Goal: Check status: Check status

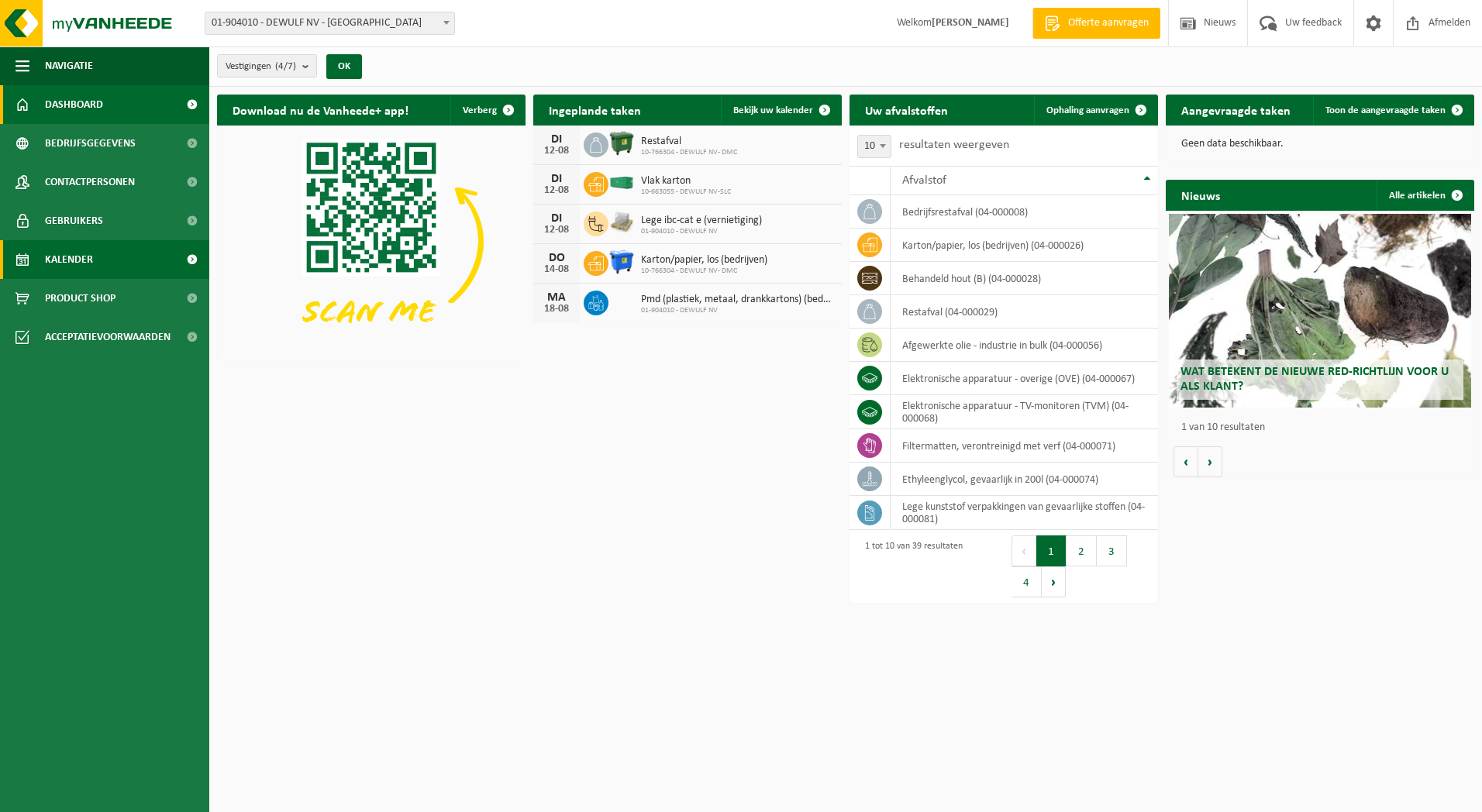
click at [79, 263] on span "Kalender" at bounding box center [69, 260] width 48 height 39
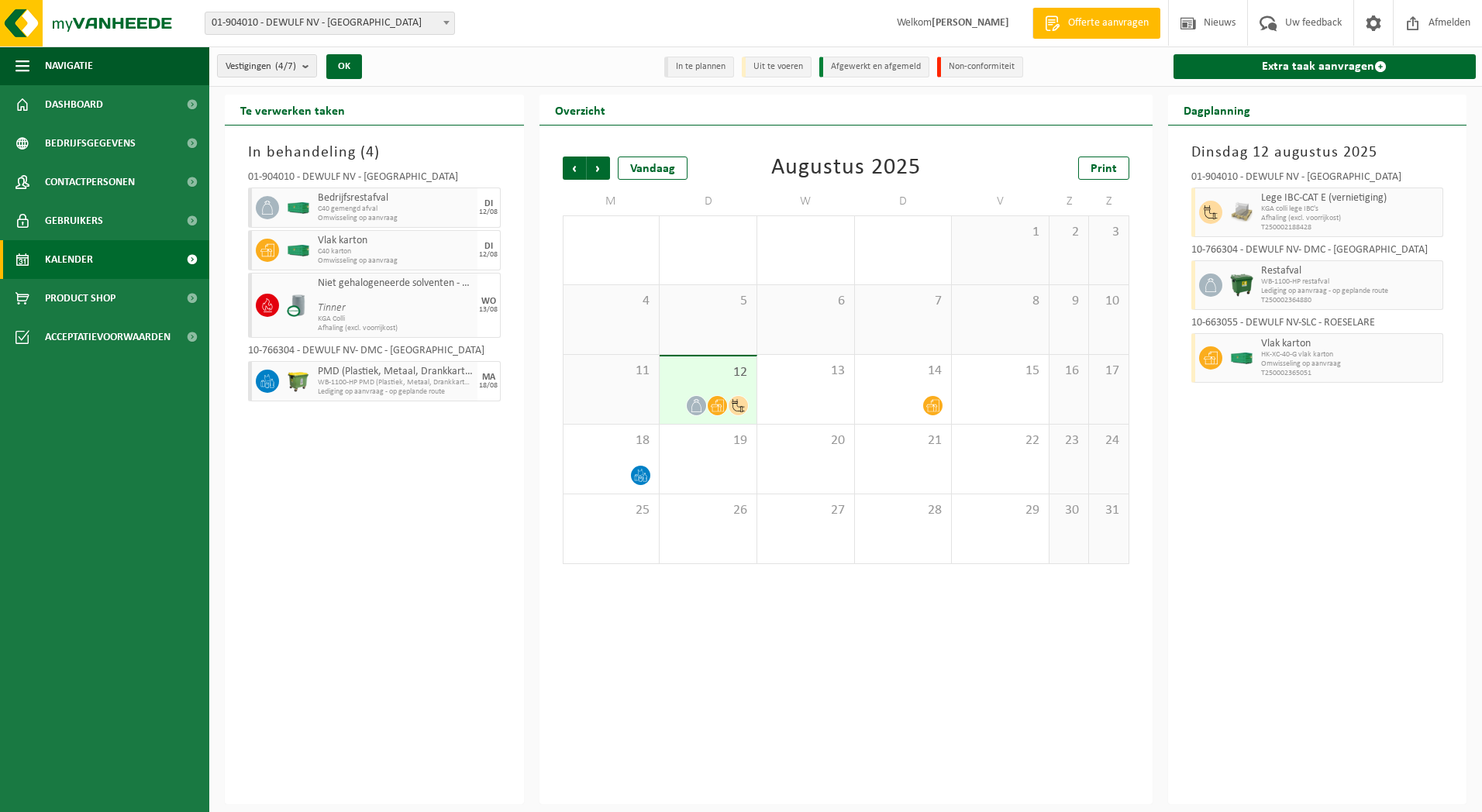
click at [444, 21] on b at bounding box center [446, 22] width 6 height 4
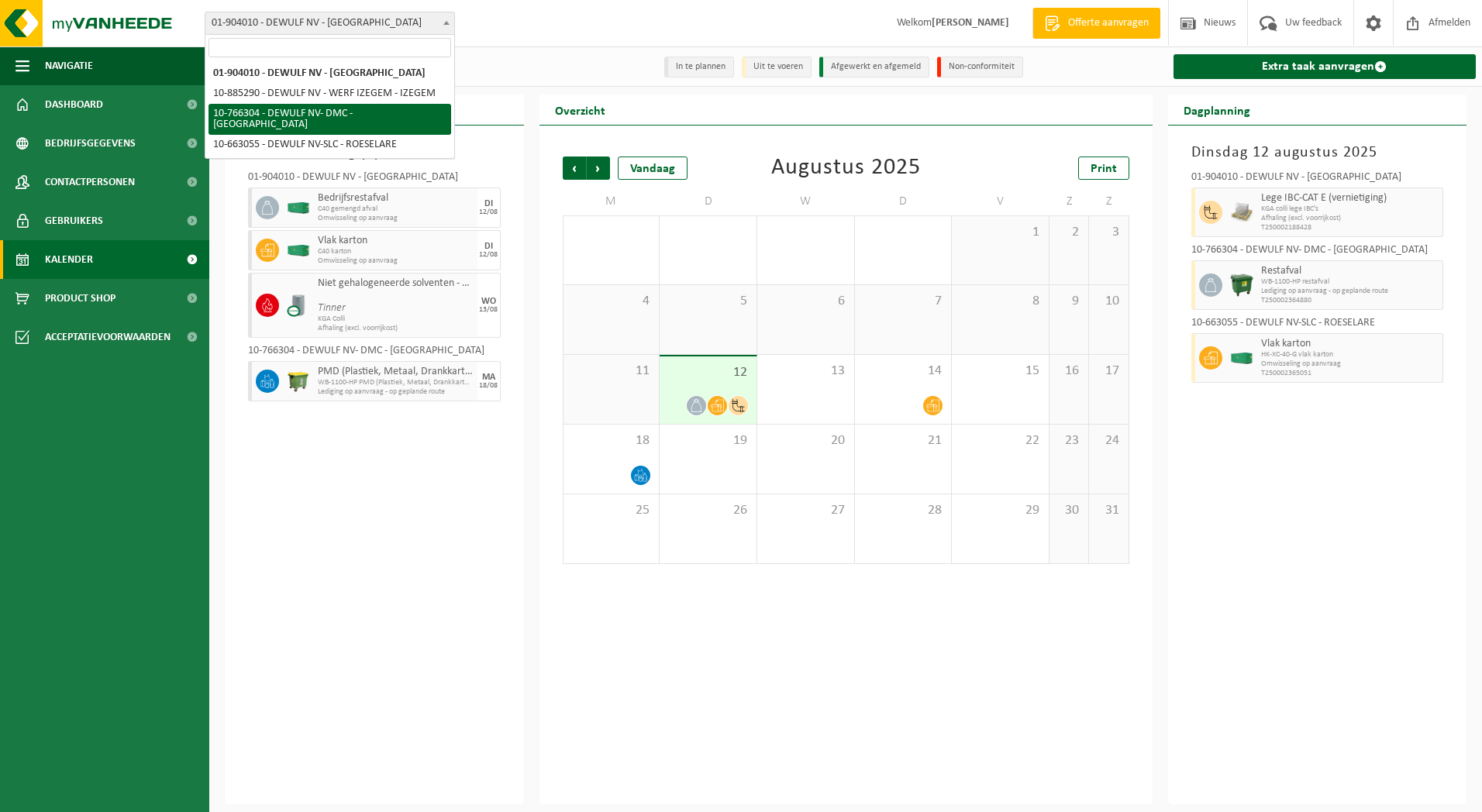
select select "13137"
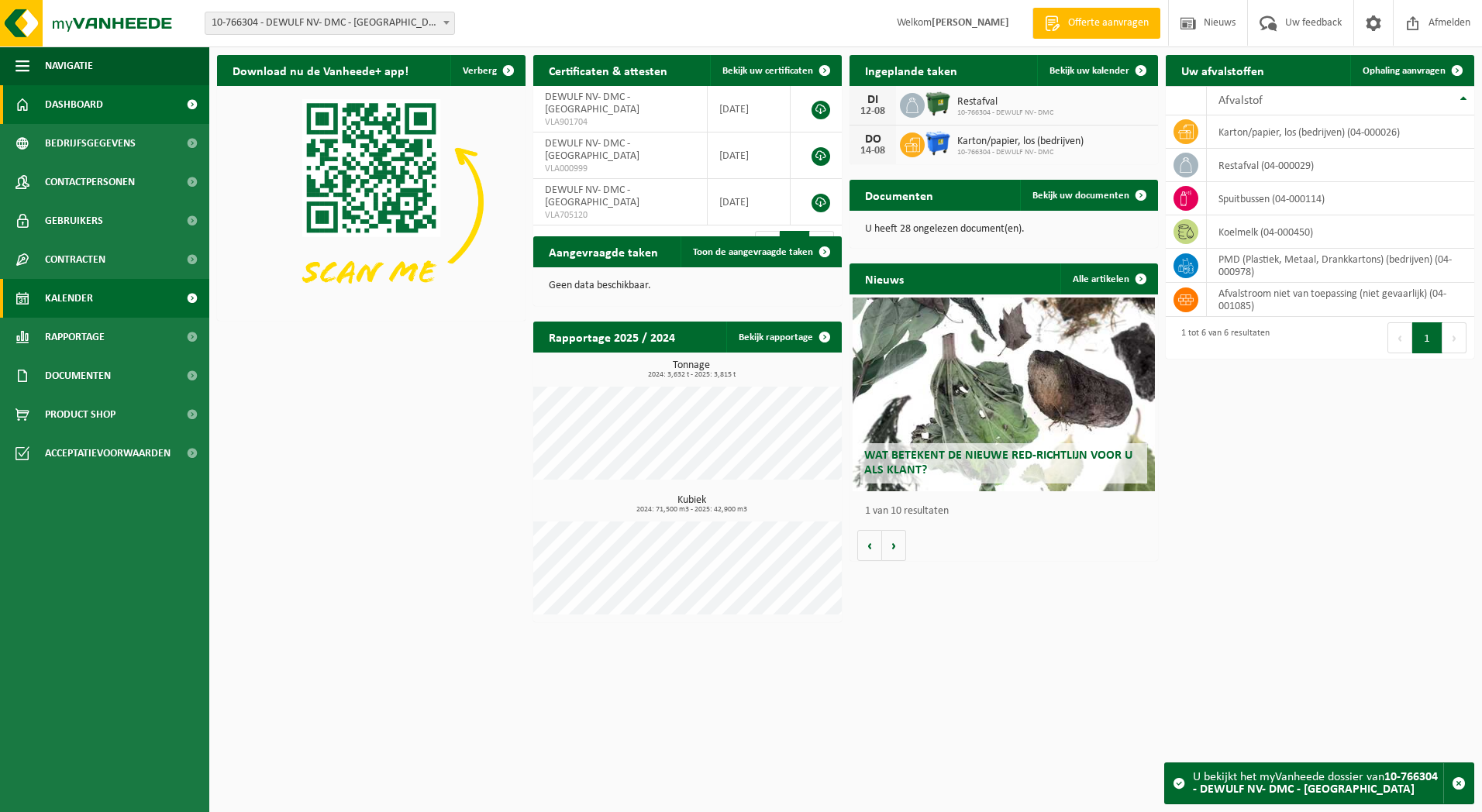
click at [112, 300] on link "Kalender" at bounding box center [104, 298] width 209 height 39
